Goal: Information Seeking & Learning: Understand process/instructions

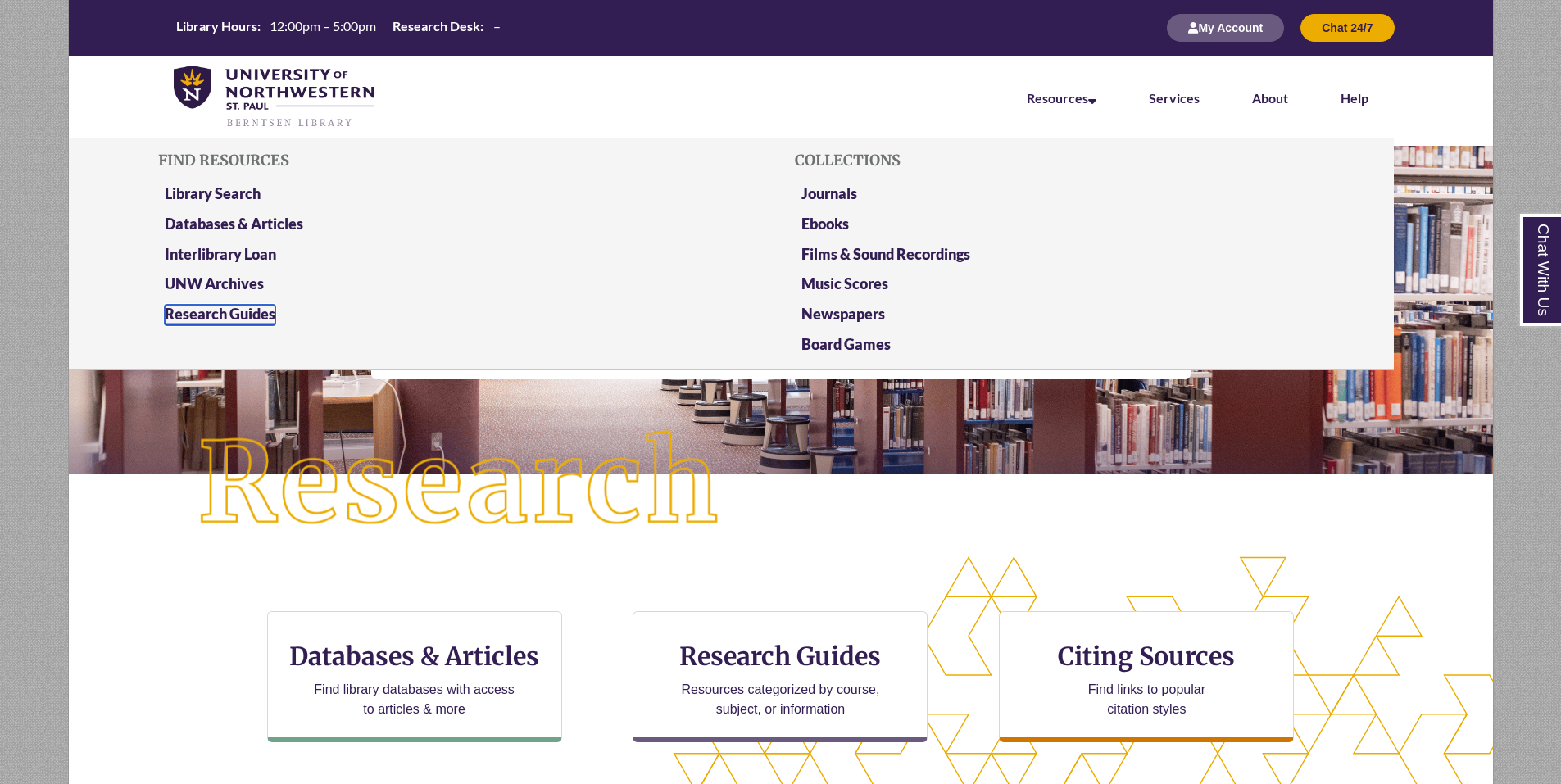
click at [209, 314] on link "Research Guides" at bounding box center [220, 314] width 110 height 20
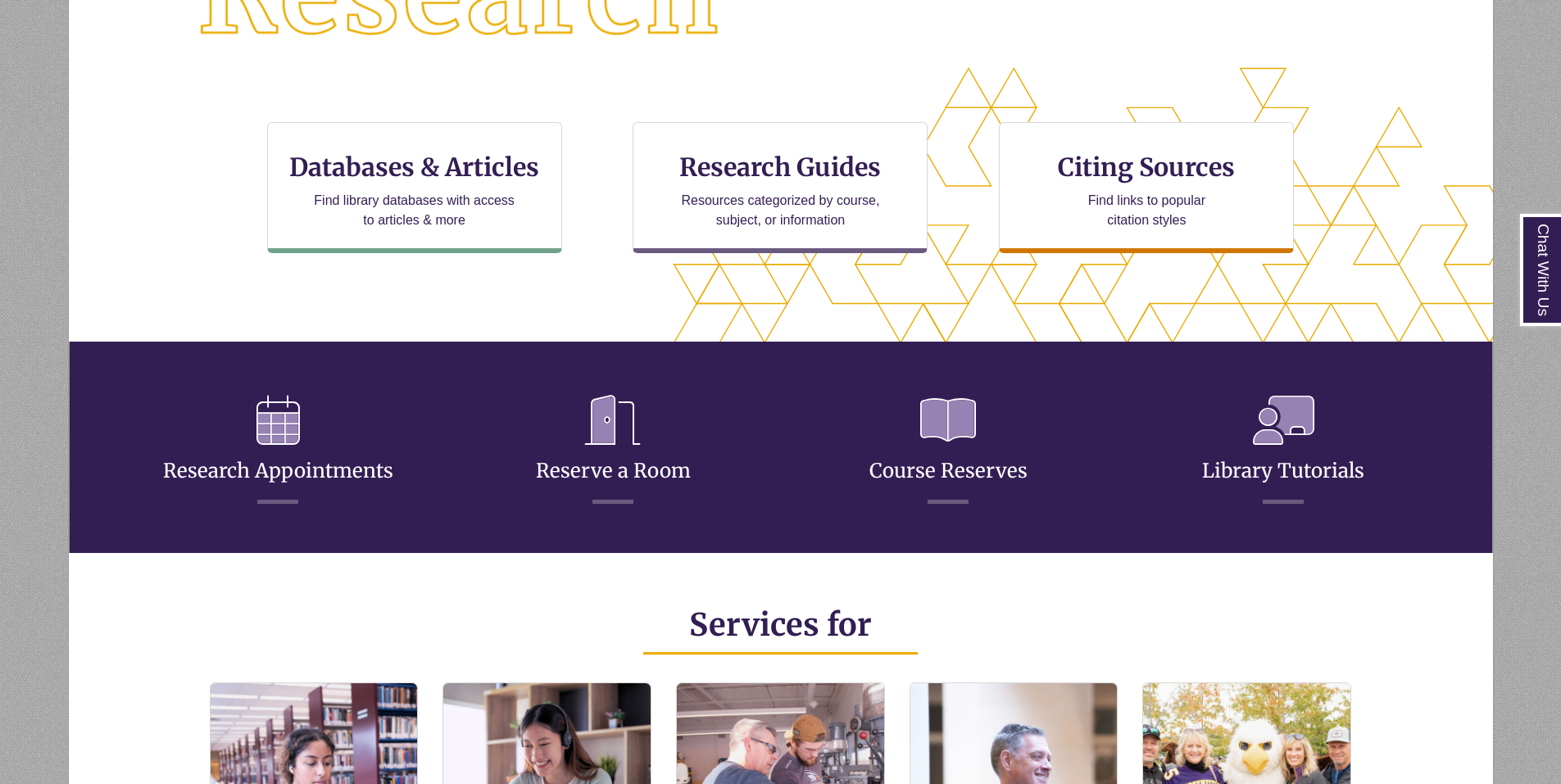
scroll to position [398, 1285]
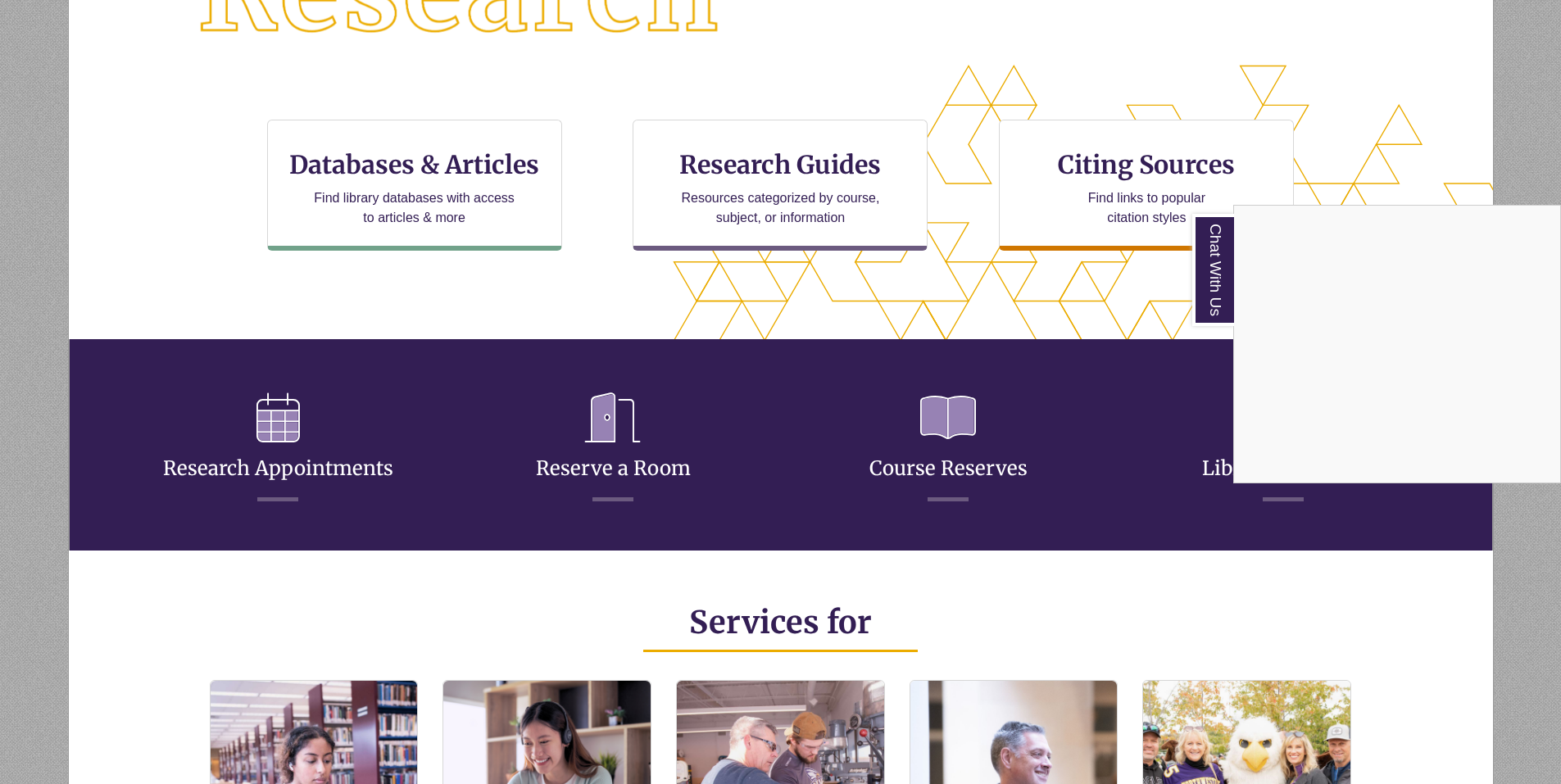
click at [1096, 185] on div "Chat With Us" at bounding box center [780, 392] width 1561 height 784
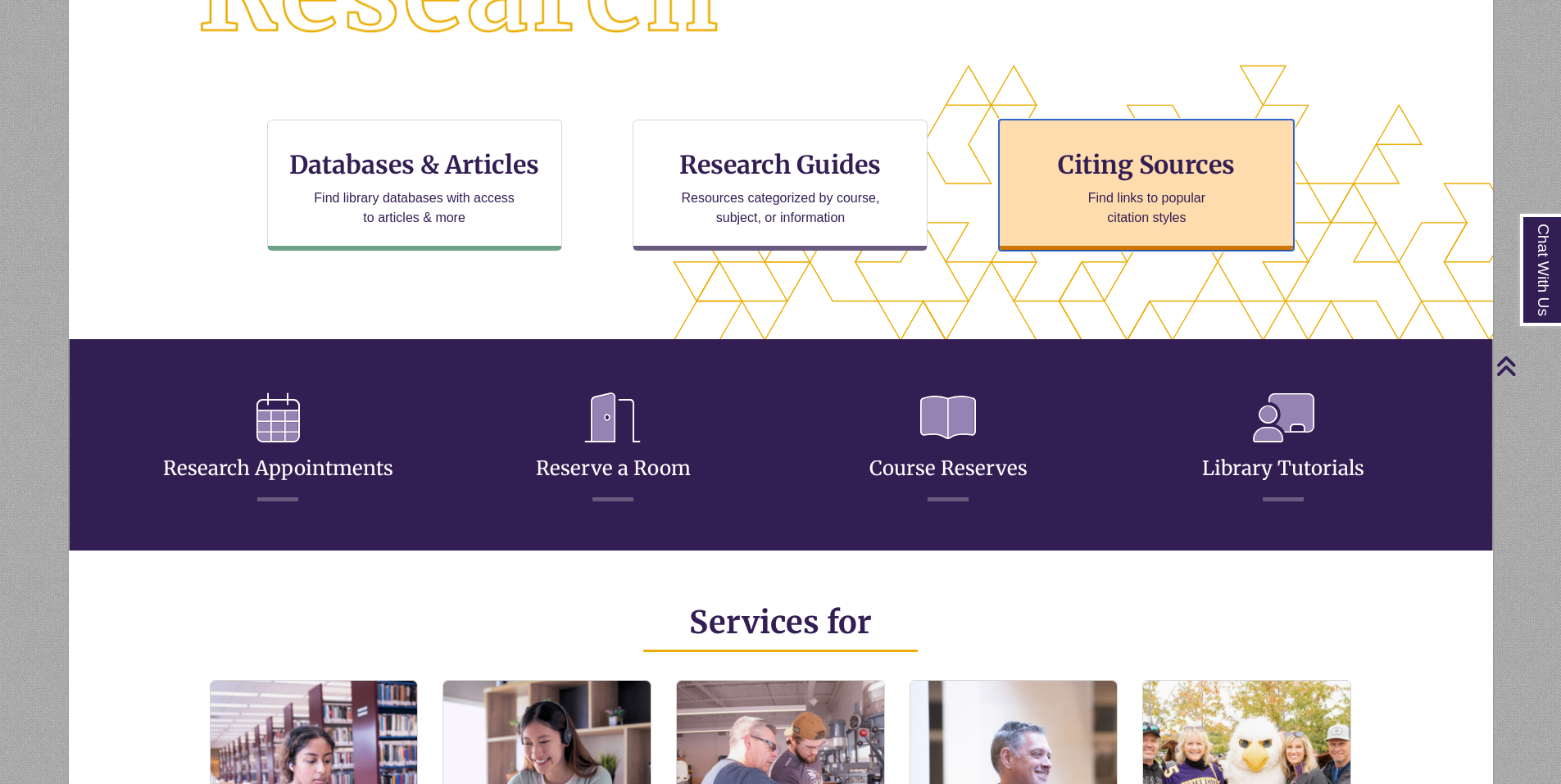
click at [1103, 168] on h3 "Citing Sources" at bounding box center [1147, 164] width 200 height 31
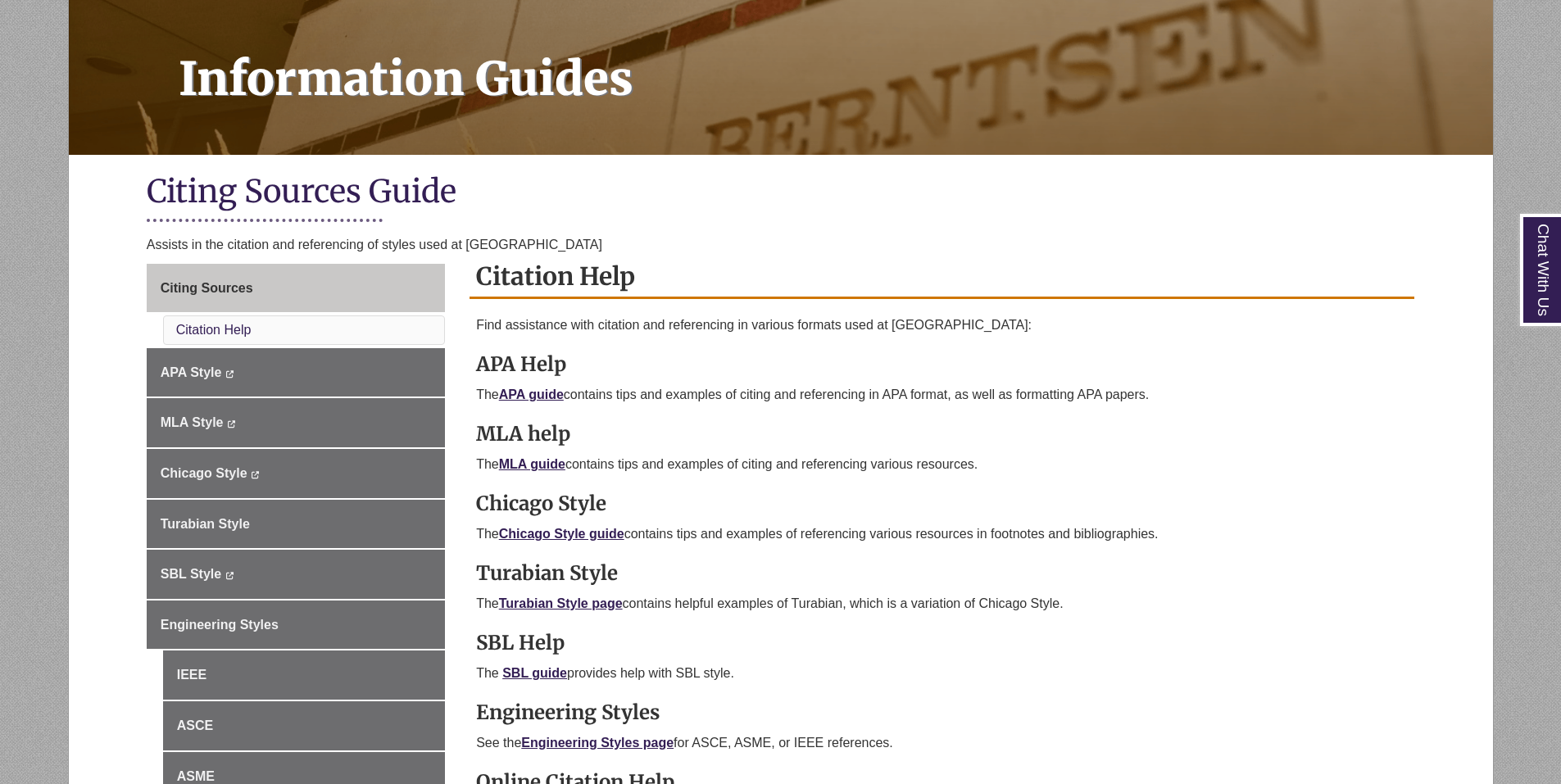
scroll to position [246, 0]
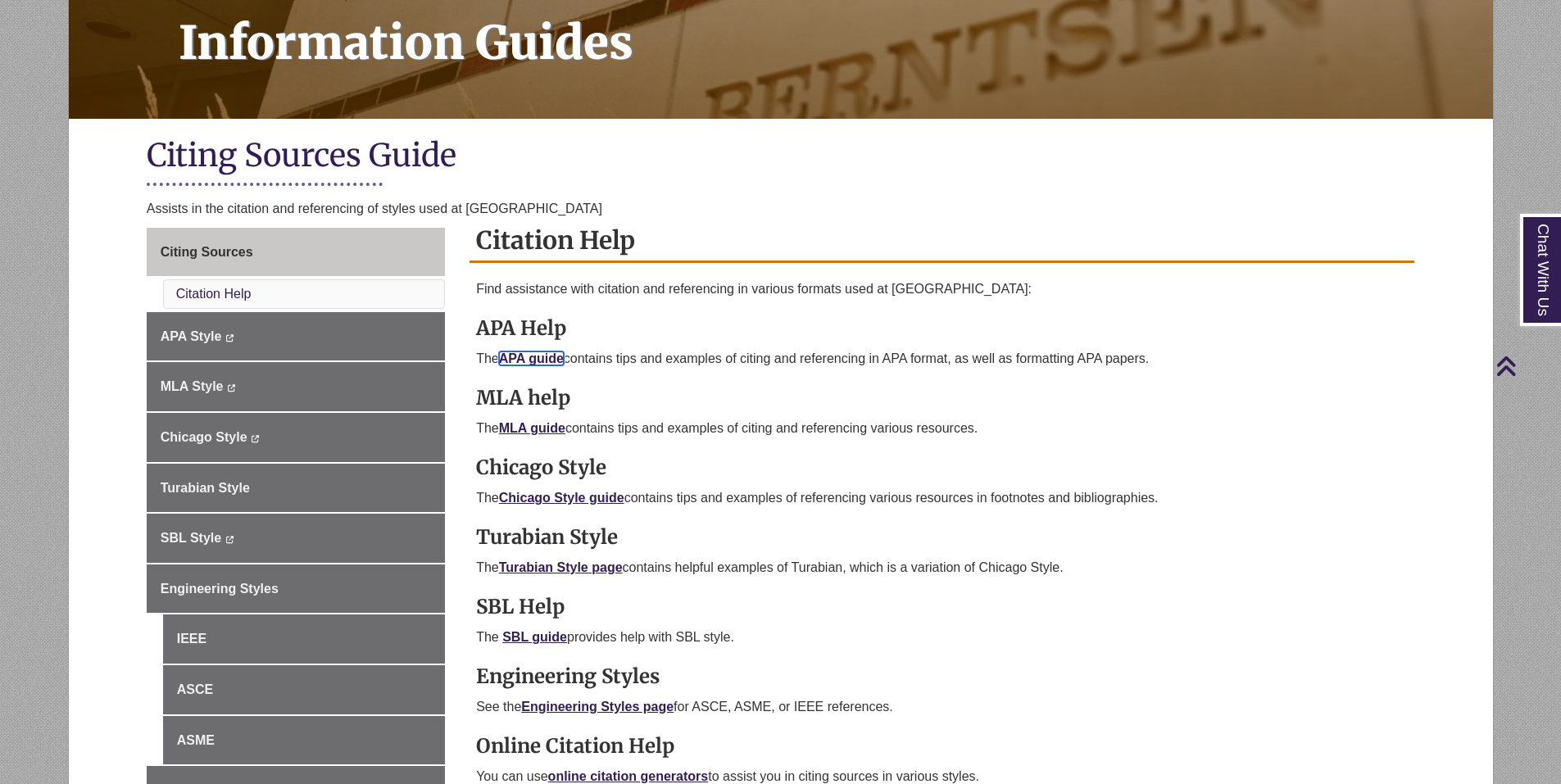
click at [536, 353] on link "APA guide" at bounding box center [531, 358] width 65 height 14
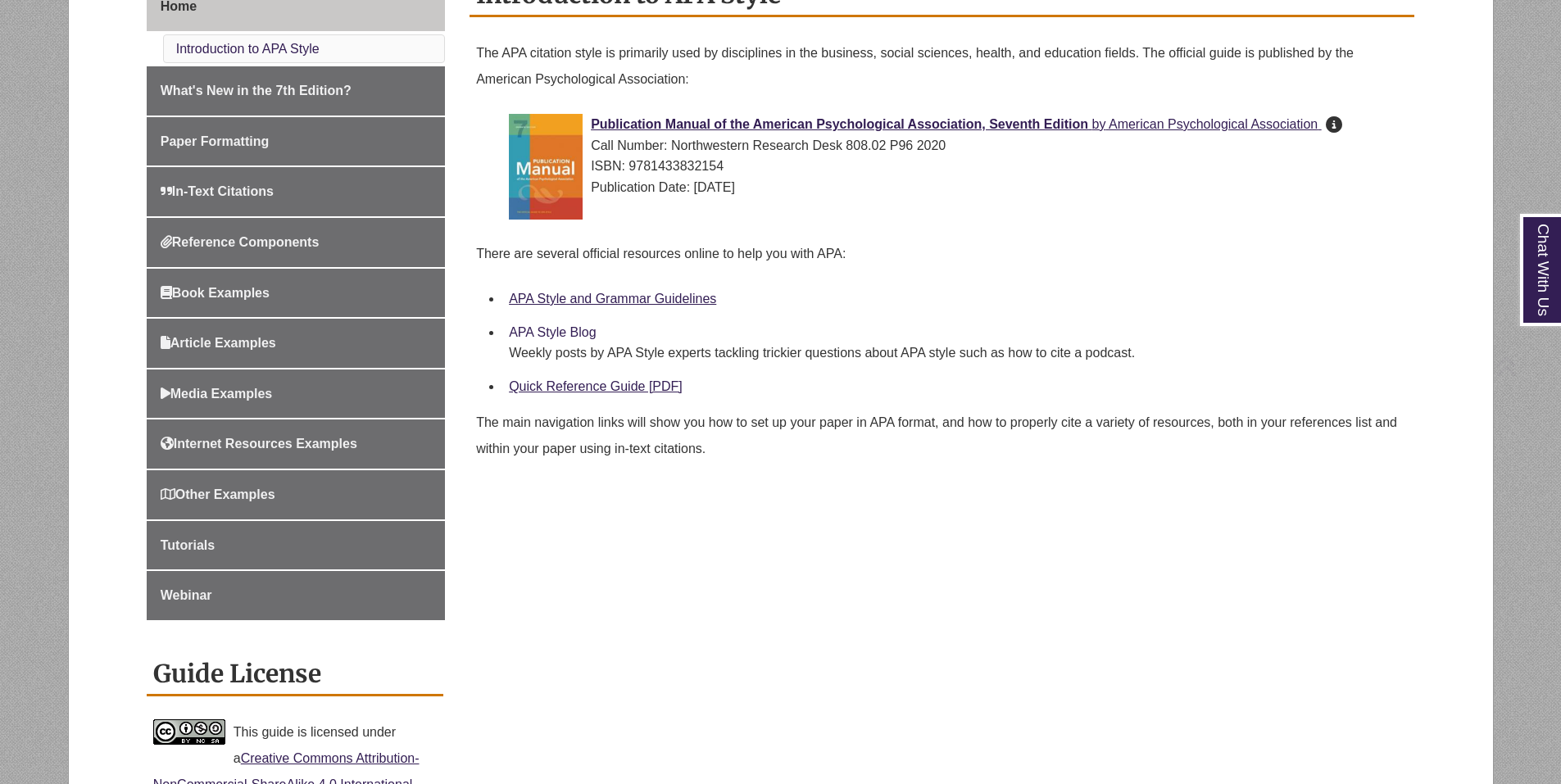
scroll to position [491, 0]
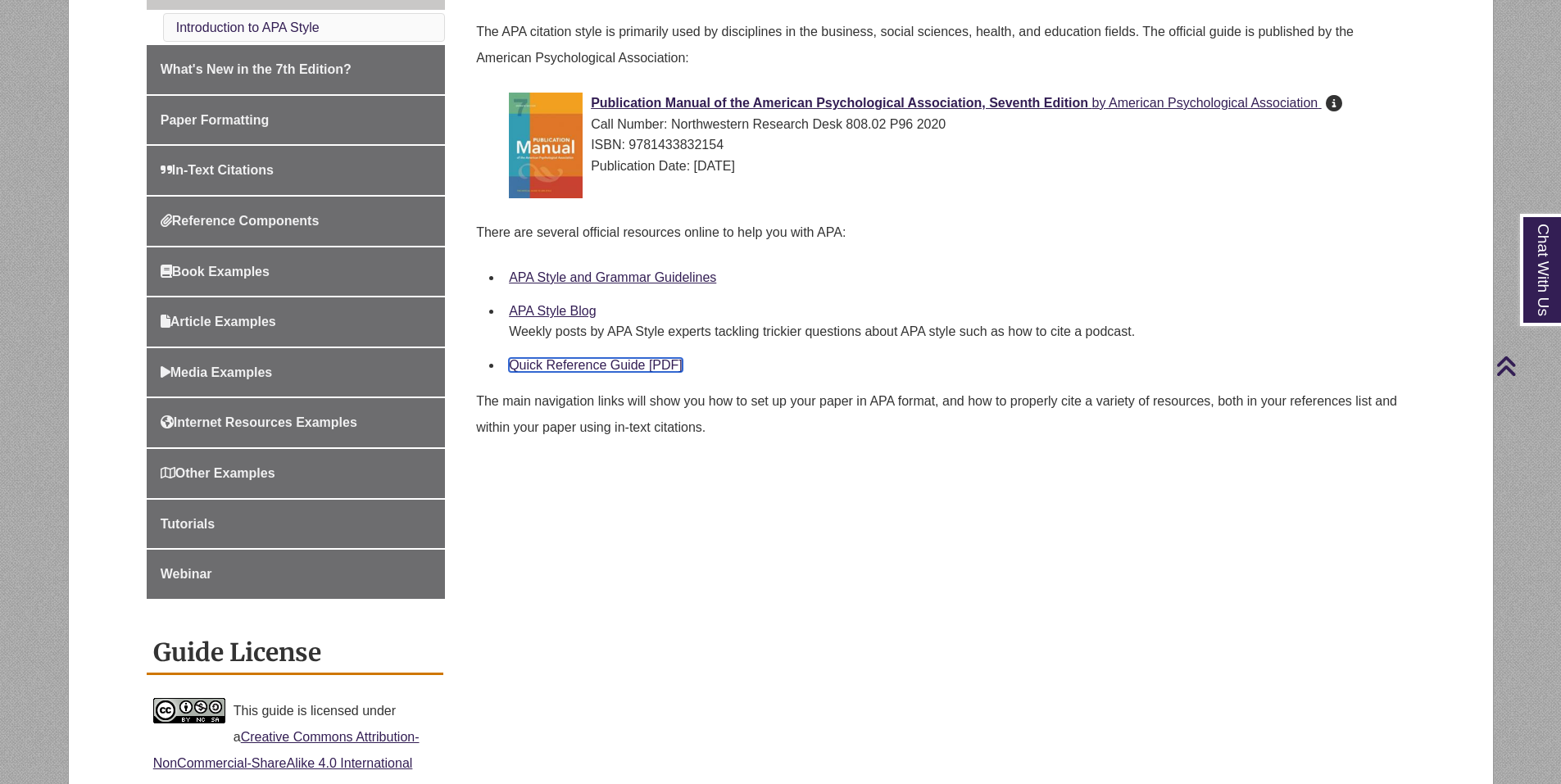
click at [589, 365] on link "Quick Reference Guide [PDF]" at bounding box center [596, 364] width 174 height 14
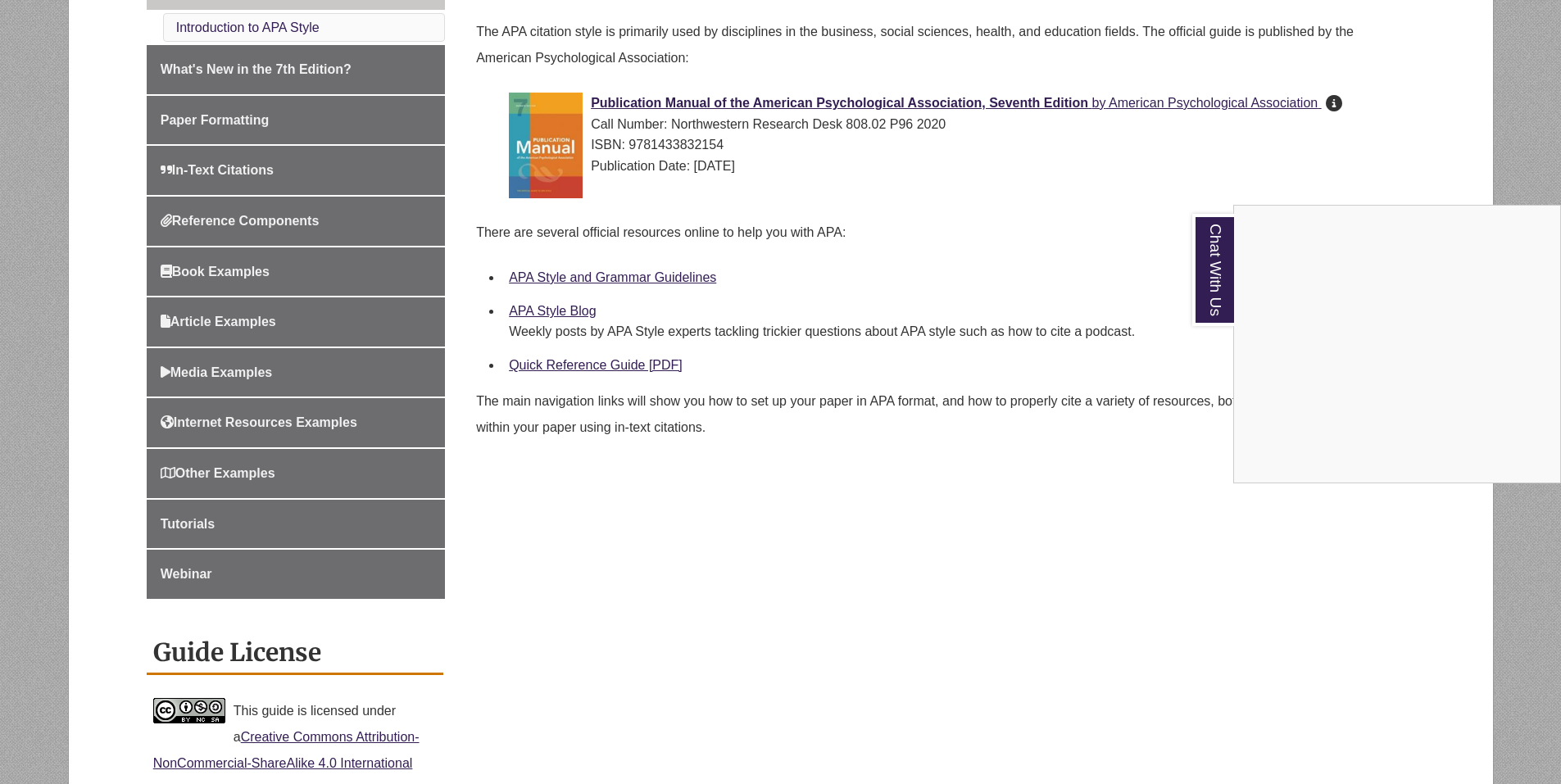
click at [632, 278] on div "Chat With Us" at bounding box center [780, 392] width 1561 height 784
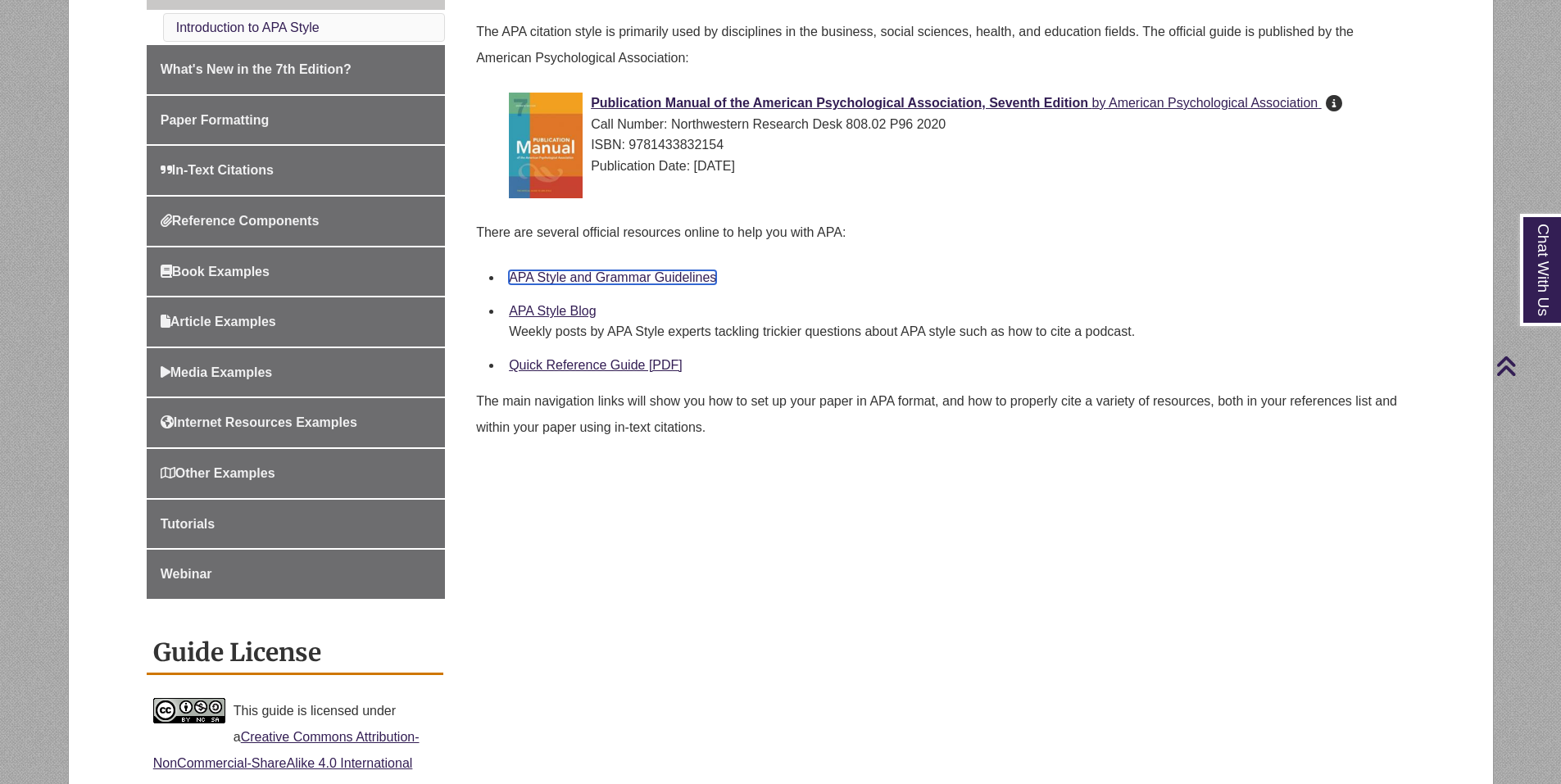
click at [599, 276] on link "APA Style and Grammar Guidelines" at bounding box center [612, 277] width 207 height 14
